Goal: Information Seeking & Learning: Find specific fact

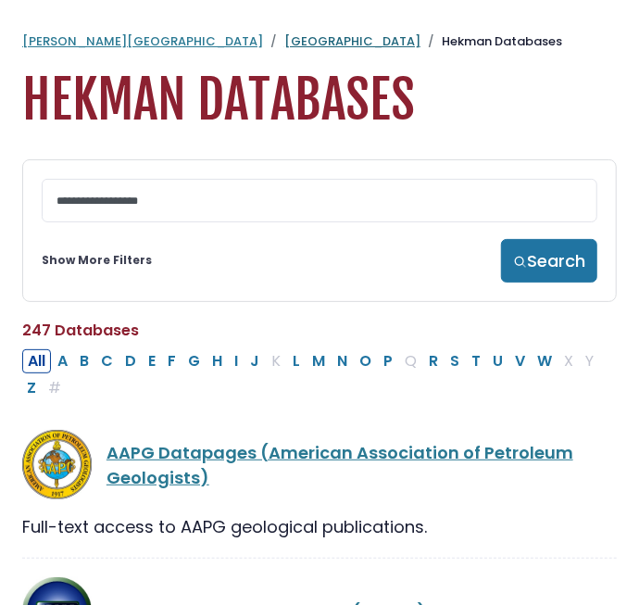
click at [285, 44] on link "[GEOGRAPHIC_DATA]" at bounding box center [353, 41] width 136 height 18
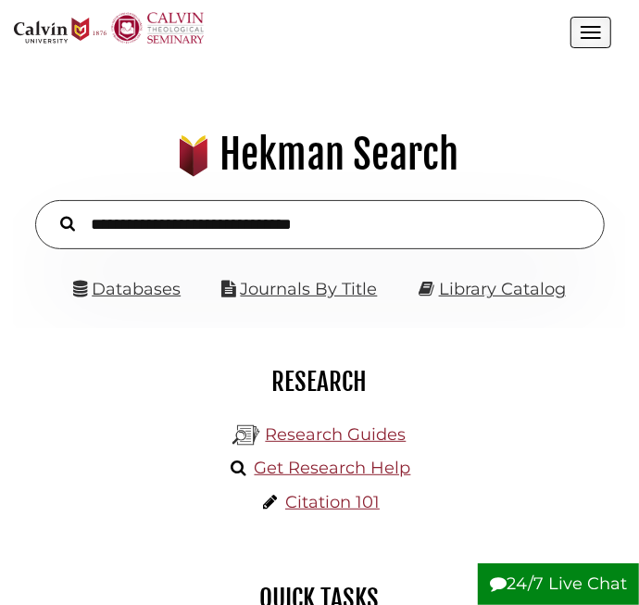
scroll to position [195, 584]
click at [150, 218] on input "text" at bounding box center [320, 224] width 570 height 49
type input "**********"
click at [51, 211] on button "Search" at bounding box center [67, 222] width 33 height 23
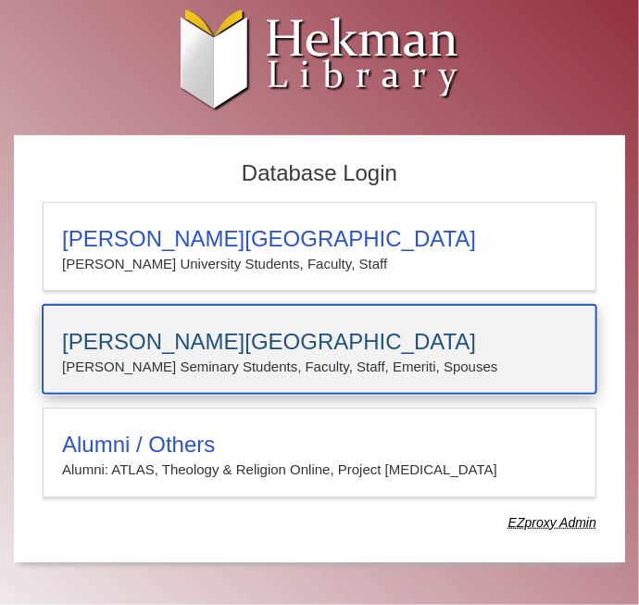
click at [118, 344] on h3 "[PERSON_NAME][GEOGRAPHIC_DATA]" at bounding box center [319, 342] width 515 height 26
